Goal: Information Seeking & Learning: Find specific page/section

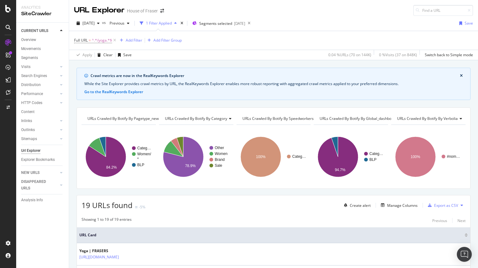
scroll to position [419, 0]
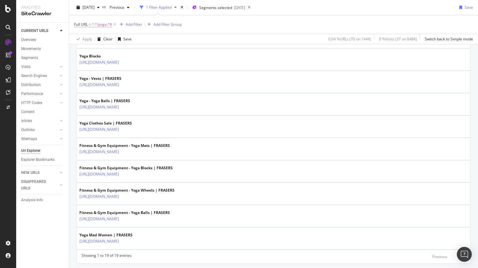
click at [104, 24] on span "^.*/yoga.*$" at bounding box center [102, 24] width 20 height 9
click at [103, 50] on input "/yoga" at bounding box center [109, 50] width 59 height 10
type input "/y3"
click at [139, 63] on div "Apply" at bounding box center [143, 63] width 10 height 5
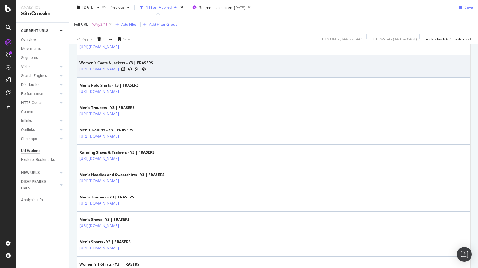
scroll to position [322, 0]
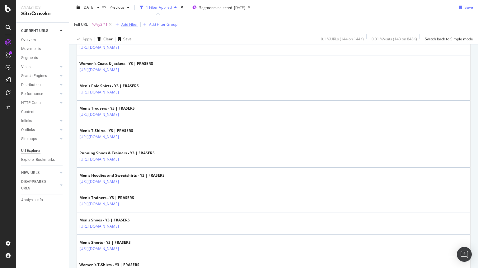
click at [126, 24] on div "Add Filter" at bounding box center [129, 24] width 16 height 5
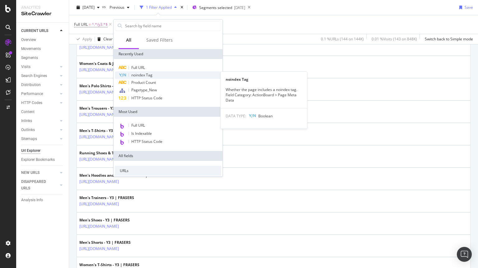
click at [140, 76] on span "noindex Tag" at bounding box center [141, 74] width 21 height 5
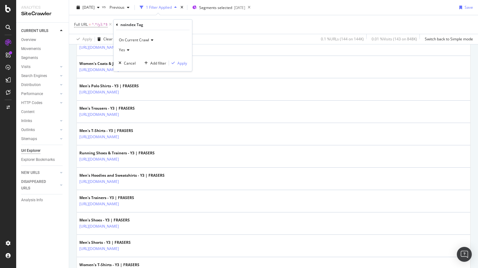
click at [127, 50] on icon at bounding box center [127, 50] width 4 height 4
click at [127, 70] on span "No" at bounding box center [124, 70] width 5 height 5
click at [182, 64] on div "Apply" at bounding box center [182, 63] width 10 height 5
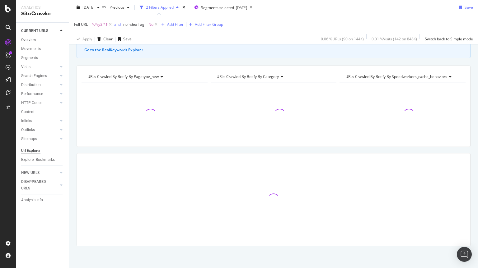
scroll to position [78, 0]
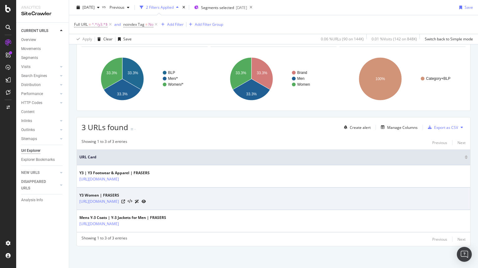
drag, startPoint x: 158, startPoint y: 207, endPoint x: 137, endPoint y: 207, distance: 21.5
click at [137, 207] on td "Y3 Women | FRASERS [URL][DOMAIN_NAME]" at bounding box center [273, 199] width 393 height 22
click at [125, 201] on icon at bounding box center [123, 202] width 4 height 4
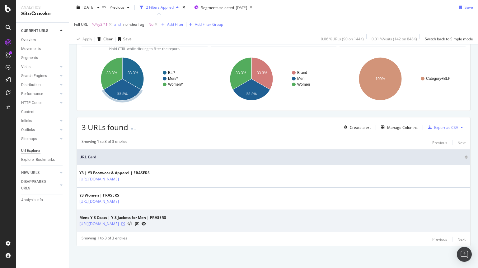
click at [125, 225] on icon at bounding box center [123, 224] width 4 height 4
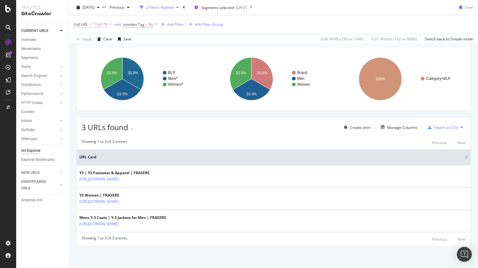
click at [102, 24] on span "^.*/y3.*$" at bounding box center [100, 24] width 16 height 9
click at [97, 52] on input "/y3" at bounding box center [109, 50] width 59 height 10
type input "/toms"
click at [138, 63] on div "Apply" at bounding box center [143, 63] width 10 height 5
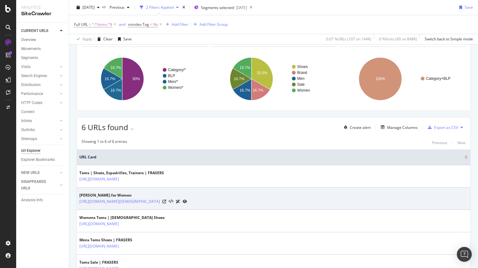
scroll to position [145, 0]
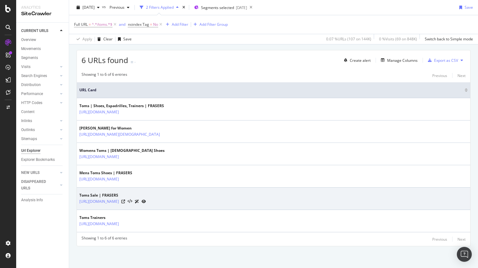
drag, startPoint x: 192, startPoint y: 227, endPoint x: 146, endPoint y: 209, distance: 49.4
click at [146, 209] on tbody "Toms | Shoes, Espadrilles, Trainers | FRASERS [URL][DOMAIN_NAME][PERSON_NAME] B…" at bounding box center [273, 165] width 393 height 134
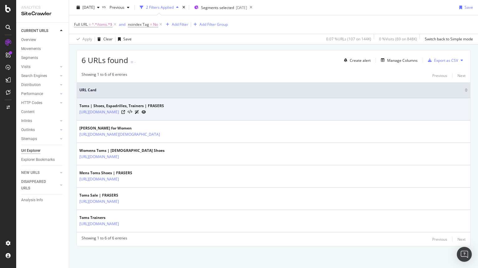
drag, startPoint x: 160, startPoint y: 118, endPoint x: 136, endPoint y: 118, distance: 23.3
click at [136, 118] on td "Toms | Shoes, Espadrilles, Trainers | FRASERS [URL][DOMAIN_NAME]" at bounding box center [273, 109] width 393 height 22
copy tbody "/brand/toms"
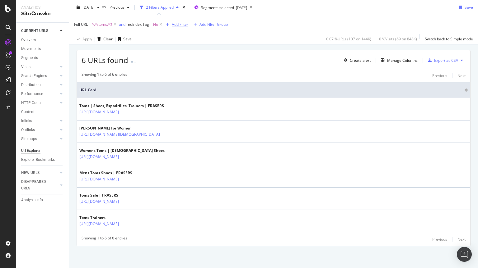
click at [180, 24] on div "Add Filter" at bounding box center [180, 24] width 16 height 5
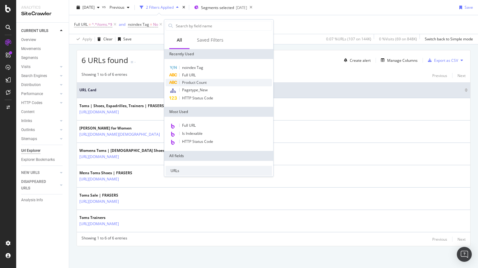
click at [192, 81] on span "Product Count" at bounding box center [194, 82] width 25 height 5
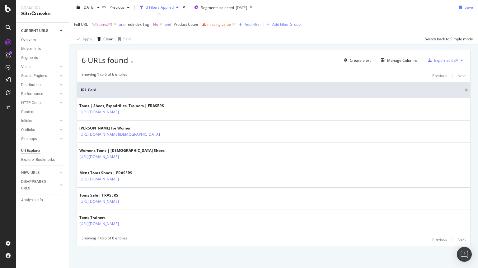
click at [305, 70] on div "Showing 1 to 6 of 6 entries Previous Next URL Card Toms | Shoes, Espadrilles, T…" at bounding box center [273, 158] width 393 height 178
click at [396, 60] on div "Manage Columns" at bounding box center [402, 60] width 30 height 5
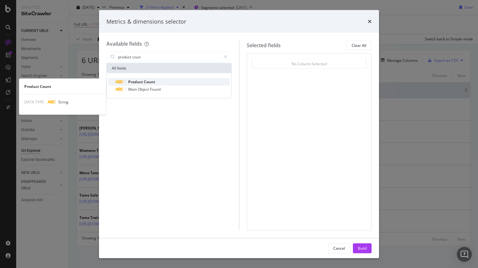
type input "product coun"
click at [143, 82] on span "Product" at bounding box center [136, 81] width 16 height 5
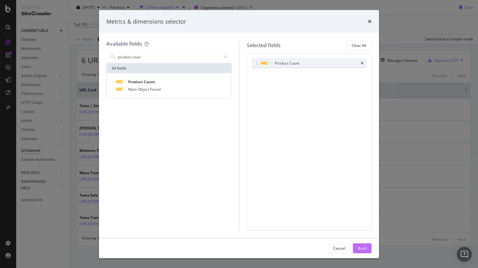
click at [358, 247] on div "Build" at bounding box center [362, 248] width 9 height 5
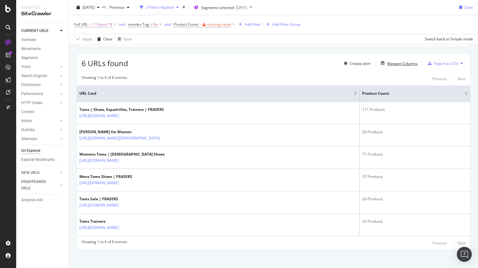
scroll to position [144, 0]
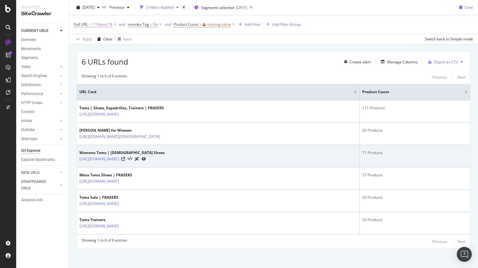
drag, startPoint x: 161, startPoint y: 164, endPoint x: 136, endPoint y: 165, distance: 24.9
click at [136, 165] on td "Womens Toms | [DEMOGRAPHIC_DATA] Shoes [URL][DOMAIN_NAME]" at bounding box center [218, 156] width 283 height 22
copy link "/women/toms"
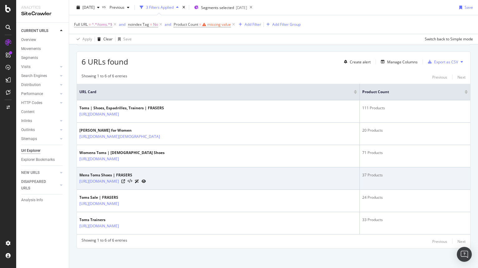
drag, startPoint x: 155, startPoint y: 187, endPoint x: 146, endPoint y: 187, distance: 9.3
click at [146, 187] on td "Mens Toms Shoes | FRASERS [URL][DOMAIN_NAME]" at bounding box center [218, 179] width 283 height 22
click at [158, 187] on td "Mens Toms Shoes | FRASERS [URL][DOMAIN_NAME]" at bounding box center [218, 179] width 283 height 22
drag, startPoint x: 158, startPoint y: 187, endPoint x: 137, endPoint y: 186, distance: 21.5
click at [137, 186] on td "Mens Toms Shoes | FRASERS [URL][DOMAIN_NAME]" at bounding box center [218, 179] width 283 height 22
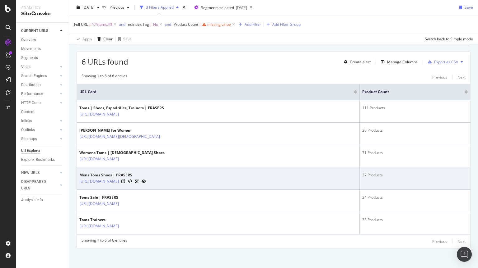
copy div "/men/toms"
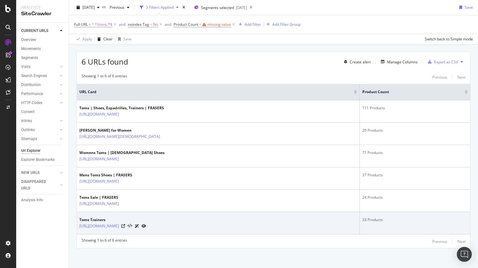
drag, startPoint x: 194, startPoint y: 231, endPoint x: 137, endPoint y: 230, distance: 56.9
click at [137, 230] on td "Toms Trainers [URL][DOMAIN_NAME]" at bounding box center [218, 223] width 283 height 22
copy div "/shoes-and-boots/trainers/toms"
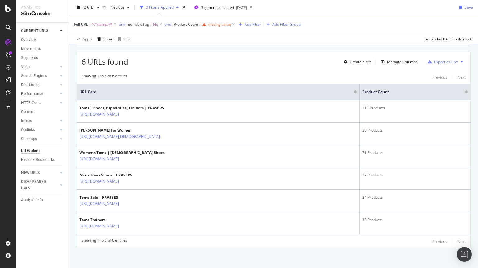
click at [104, 26] on span "^.*/toms.*$" at bounding box center [102, 24] width 21 height 9
click at [103, 50] on input "/toms" at bounding box center [109, 50] width 59 height 10
click at [96, 53] on input "/toms" at bounding box center [109, 50] width 59 height 10
type input "/ami-[GEOGRAPHIC_DATA]"
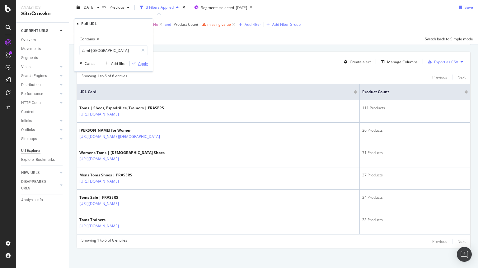
click at [139, 64] on div "Apply" at bounding box center [143, 63] width 10 height 5
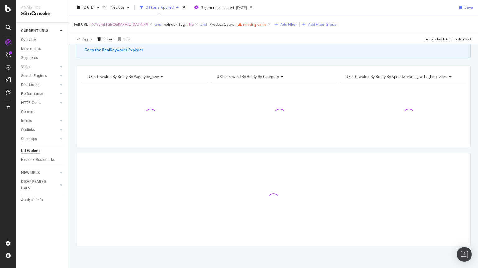
scroll to position [42, 0]
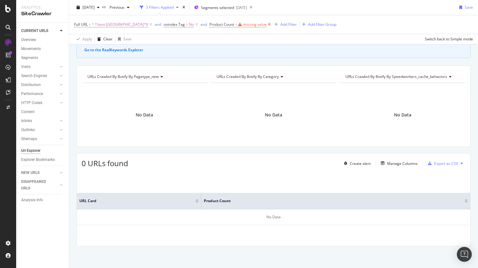
click at [266, 24] on icon at bounding box center [268, 24] width 5 height 6
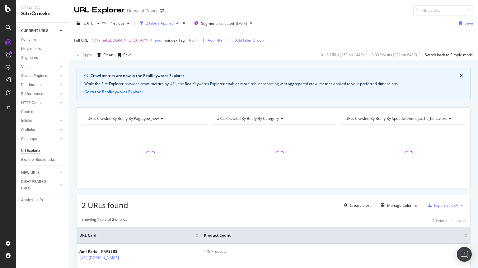
scroll to position [62, 0]
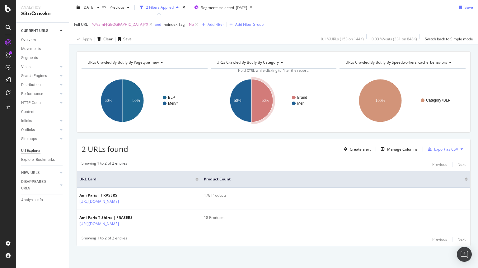
click at [165, 238] on div "Showing 1 to 2 of 2 entries Previous Next" at bounding box center [273, 239] width 393 height 7
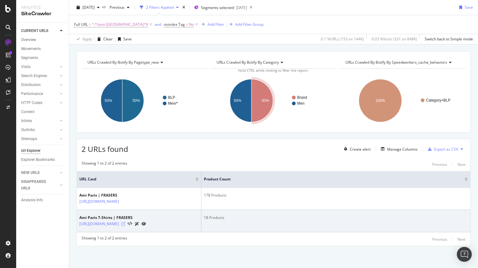
click at [125, 222] on icon at bounding box center [123, 224] width 4 height 4
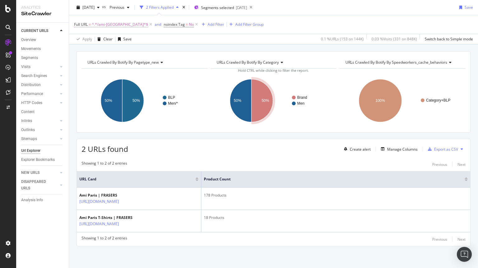
click at [110, 21] on span "^.*/ami-[GEOGRAPHIC_DATA]*$" at bounding box center [120, 24] width 56 height 9
click at [107, 52] on input "/ami-[GEOGRAPHIC_DATA]" at bounding box center [109, 50] width 59 height 10
type input "/threadbare"
click at [145, 65] on div "Apply" at bounding box center [143, 63] width 10 height 5
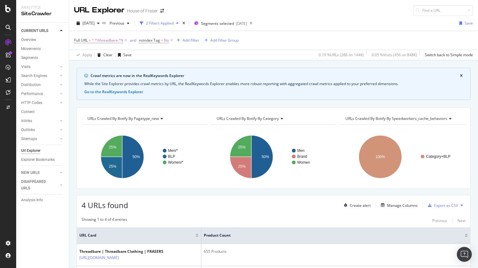
scroll to position [101, 0]
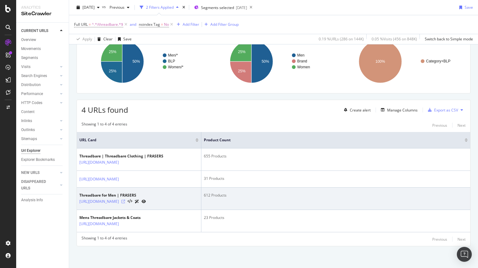
click at [125, 200] on icon at bounding box center [123, 202] width 4 height 4
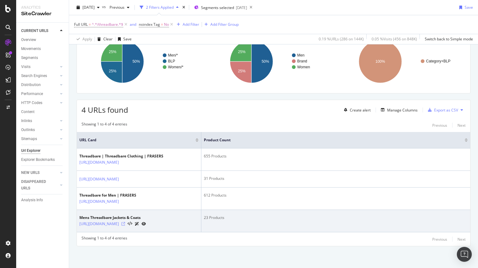
click at [125, 222] on icon at bounding box center [123, 224] width 4 height 4
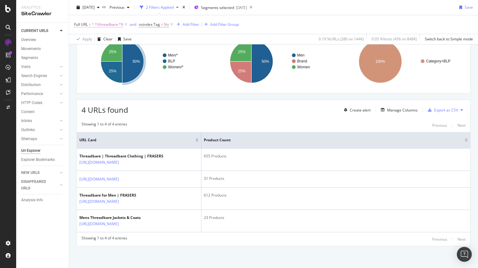
click at [109, 24] on span "^.*/threadbare.*$" at bounding box center [107, 24] width 31 height 9
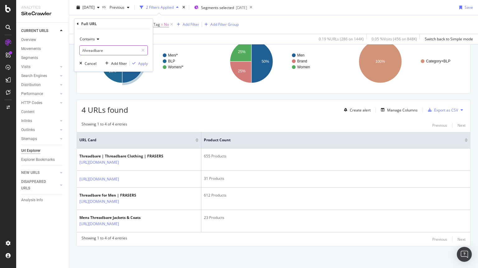
click at [108, 53] on input "/threadbare" at bounding box center [109, 50] width 59 height 10
type input "/diesel"
click at [135, 62] on icon "button" at bounding box center [133, 64] width 3 height 4
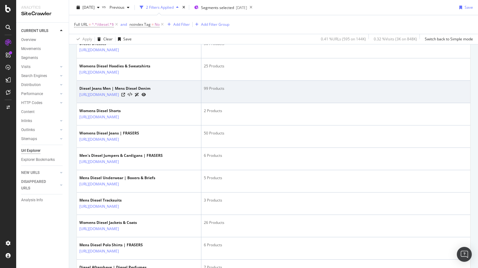
scroll to position [233, 0]
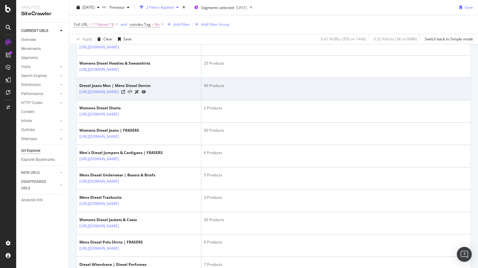
drag, startPoint x: 168, startPoint y: 109, endPoint x: 136, endPoint y: 108, distance: 31.4
click at [136, 100] on td "Diesel Jeans Men | Mens Diesel Denim [URL][DOMAIN_NAME]" at bounding box center [139, 89] width 124 height 22
copy link "/men/jeans/diesel"
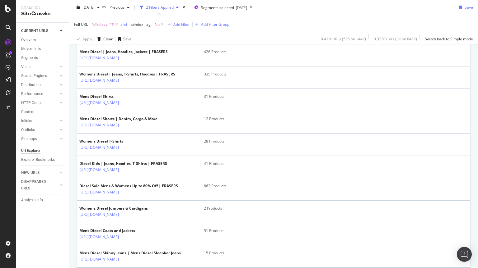
scroll to position [671, 0]
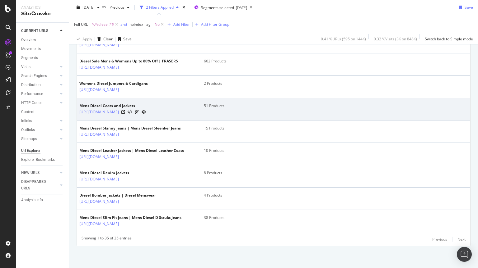
scroll to position [955, 0]
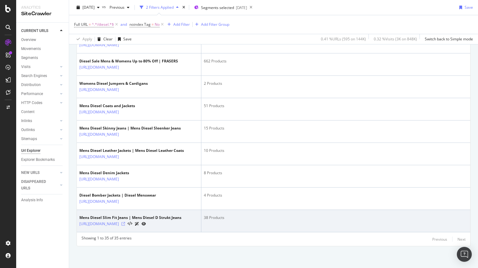
click at [125, 222] on icon at bounding box center [123, 224] width 4 height 4
